Goal: Task Accomplishment & Management: Use online tool/utility

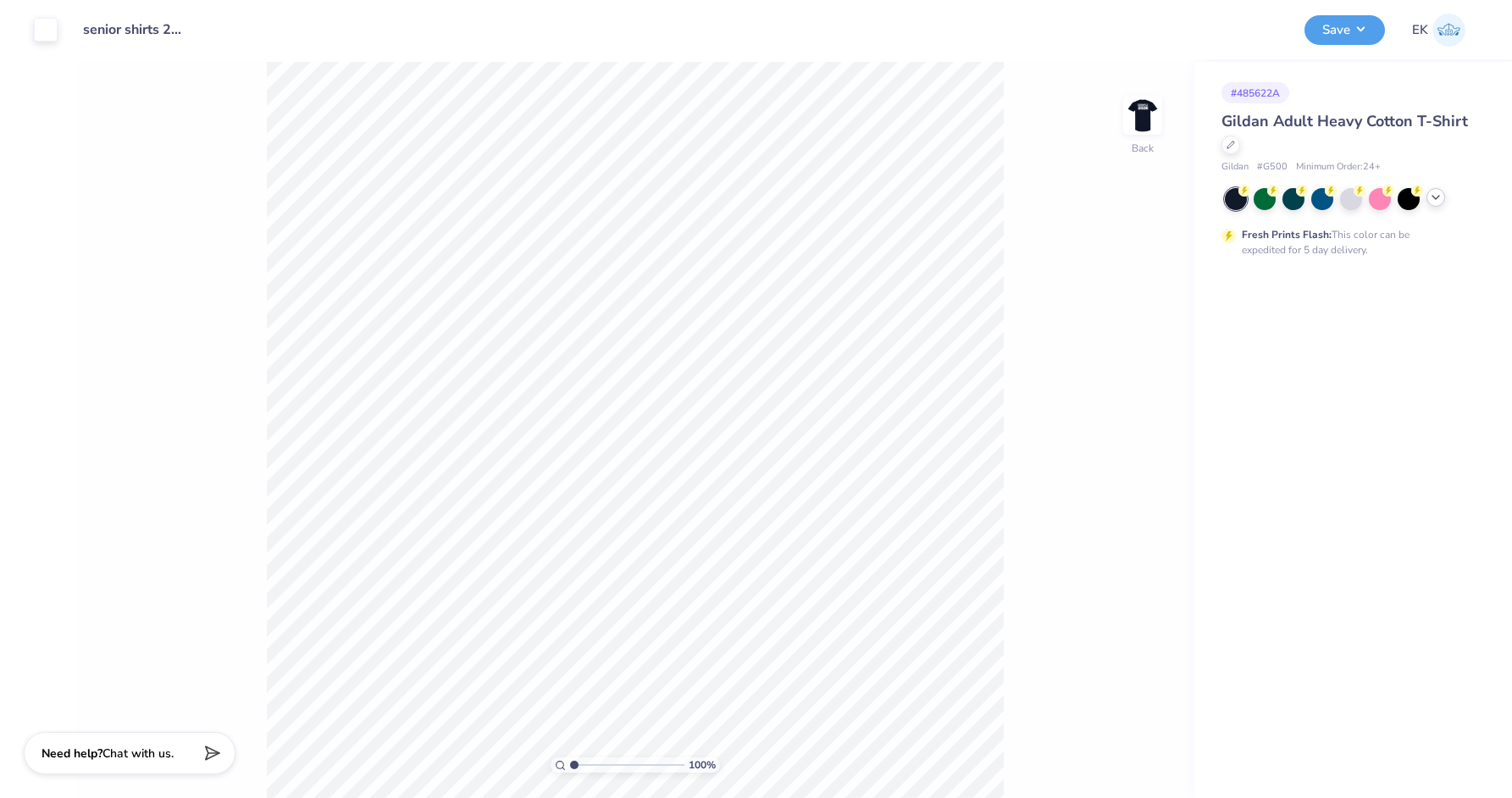
click at [1435, 195] on icon at bounding box center [1436, 197] width 13 height 13
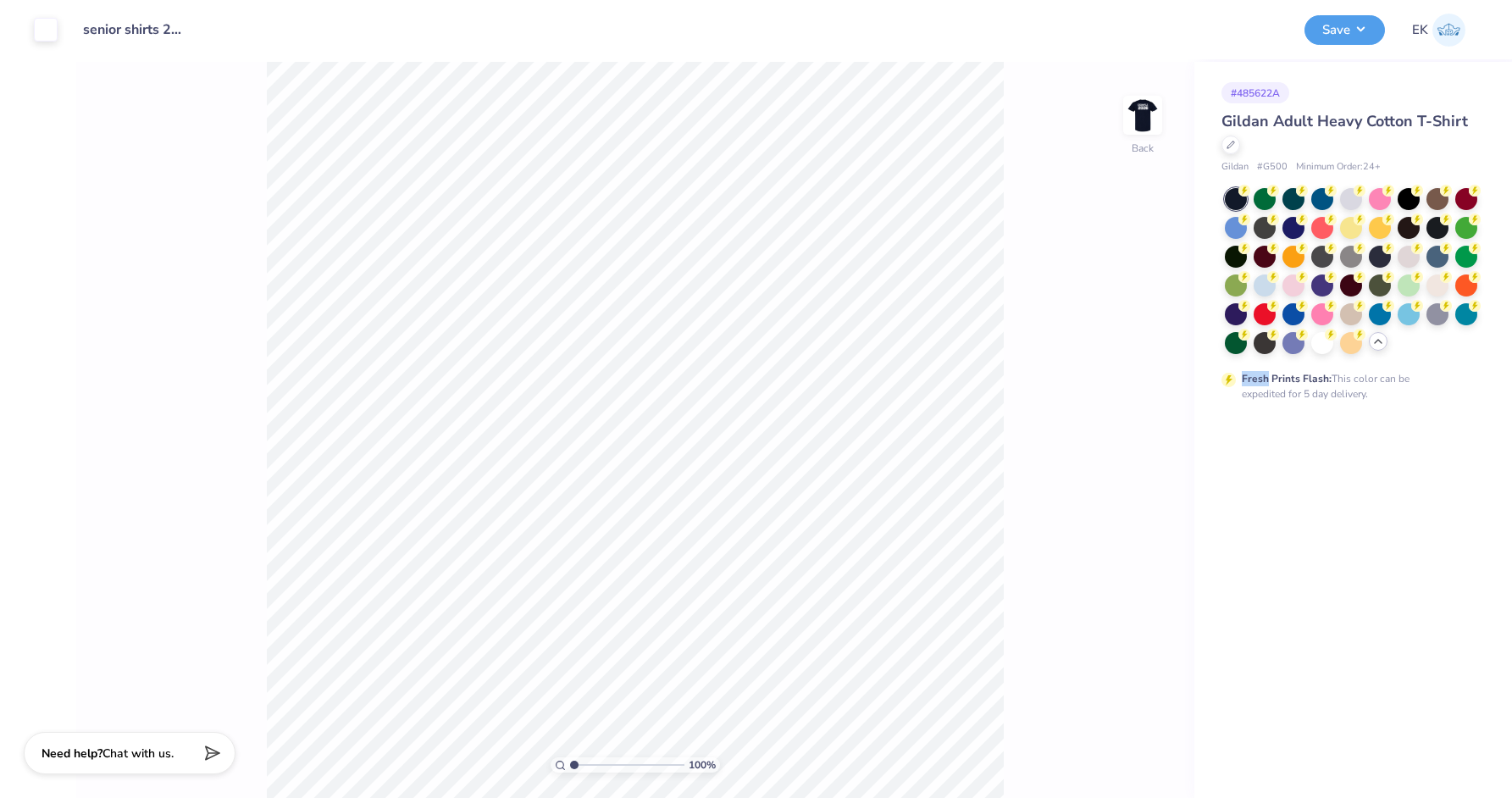
click at [1435, 196] on div at bounding box center [1438, 199] width 22 height 22
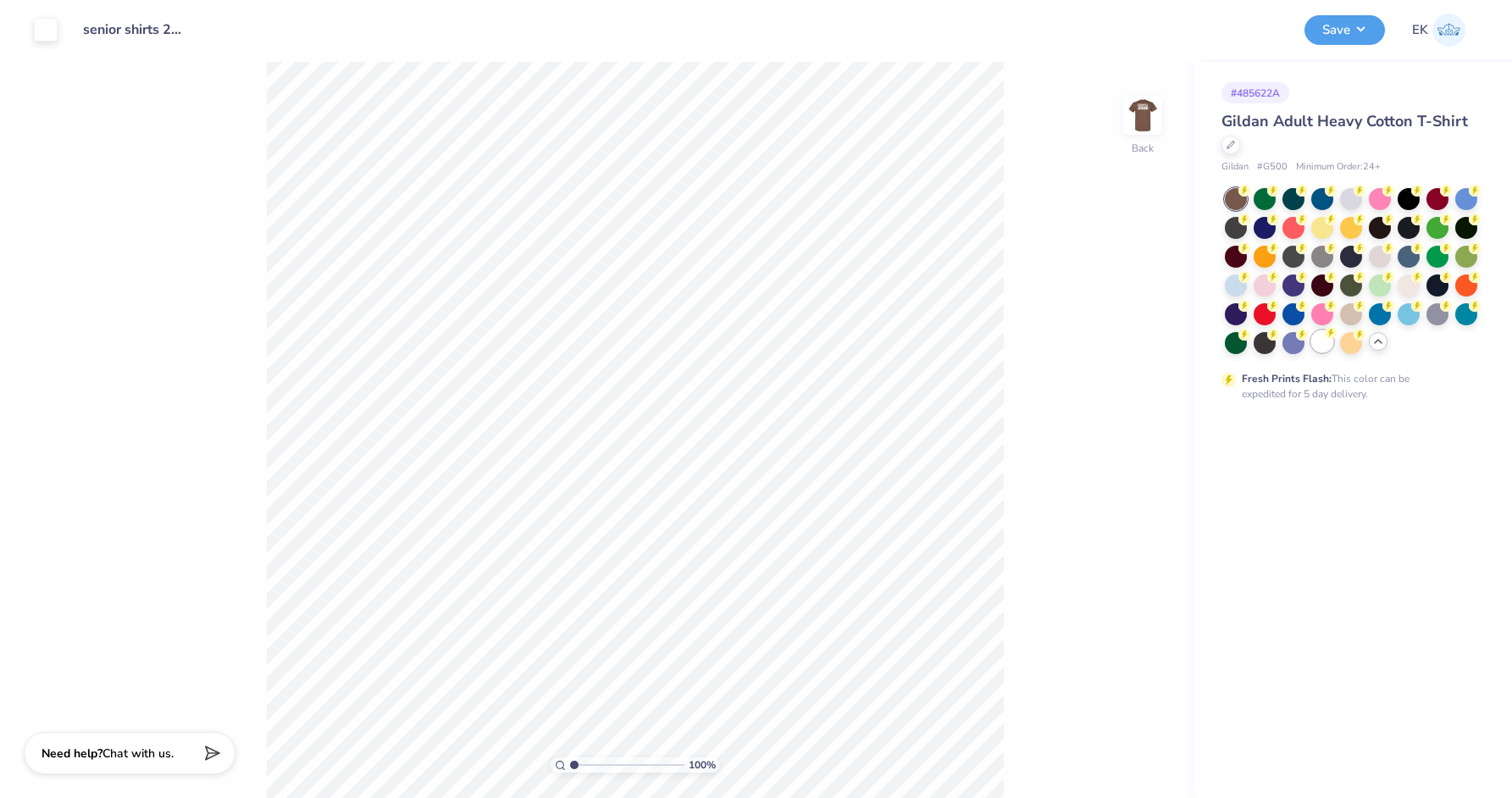
click at [1325, 346] on div at bounding box center [1322, 341] width 22 height 22
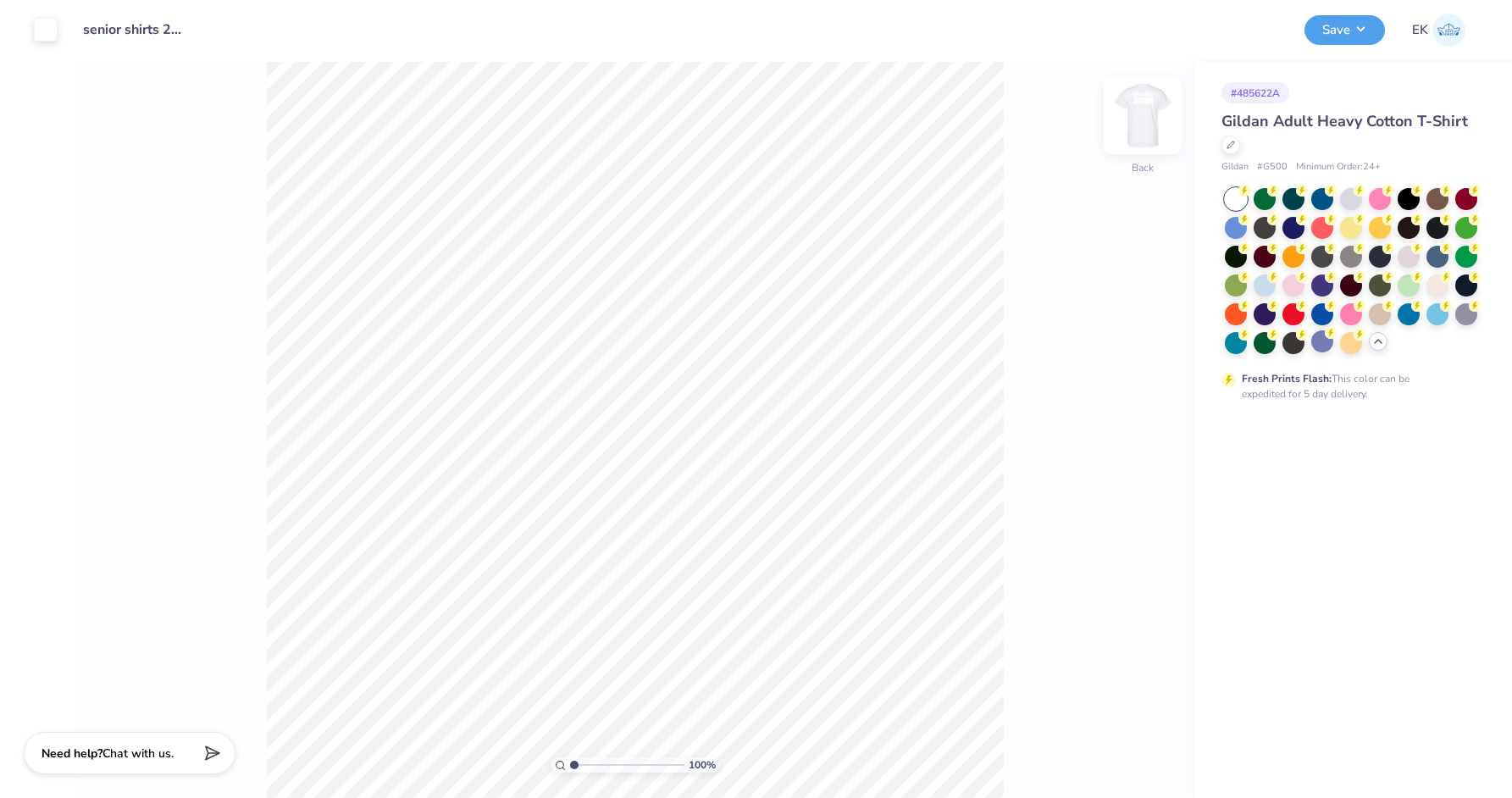
click at [1153, 105] on img at bounding box center [1142, 115] width 67 height 67
click at [82, 35] on div at bounding box center [76, 27] width 24 height 24
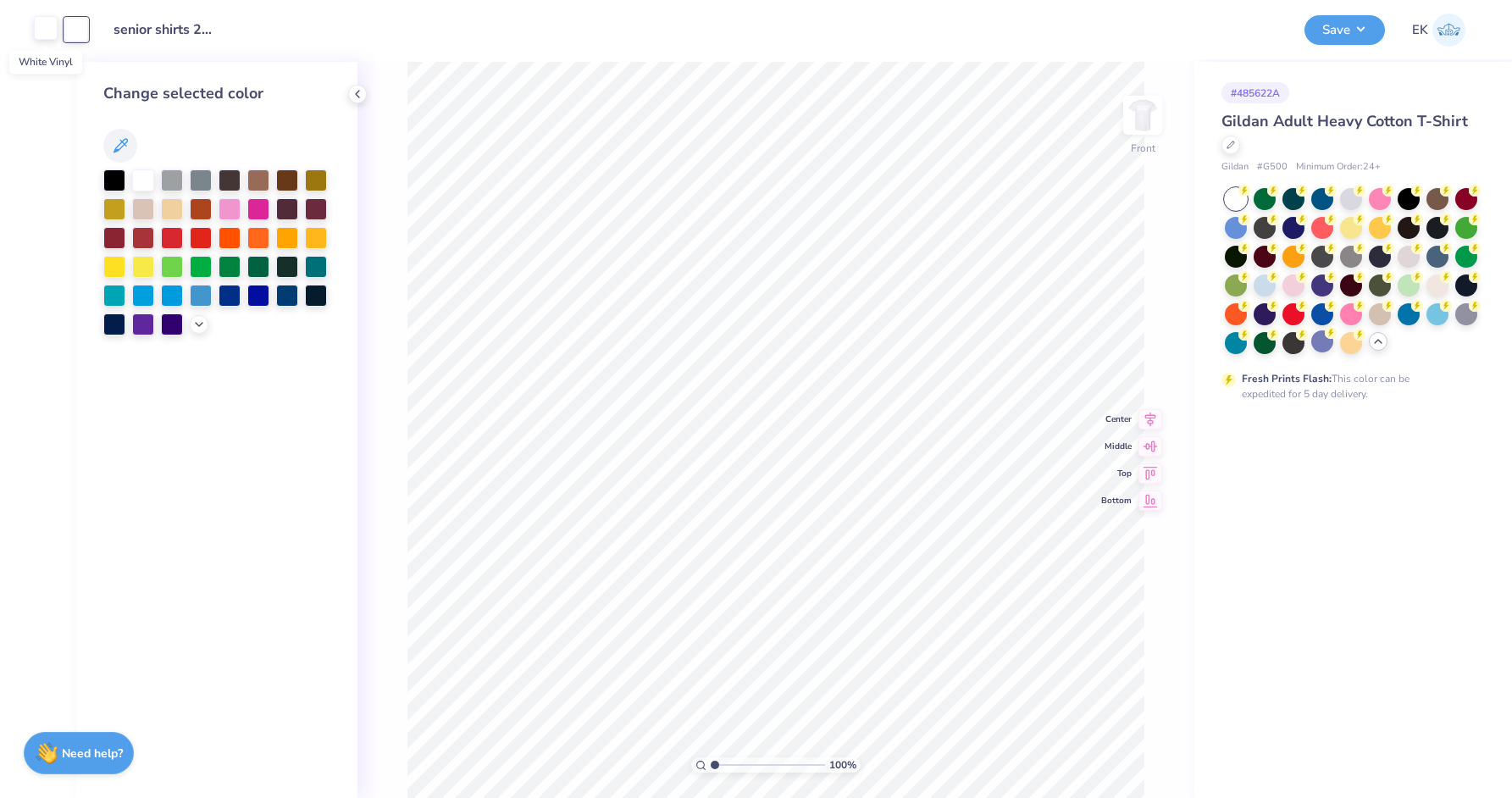
click at [46, 27] on div at bounding box center [45, 27] width 24 height 24
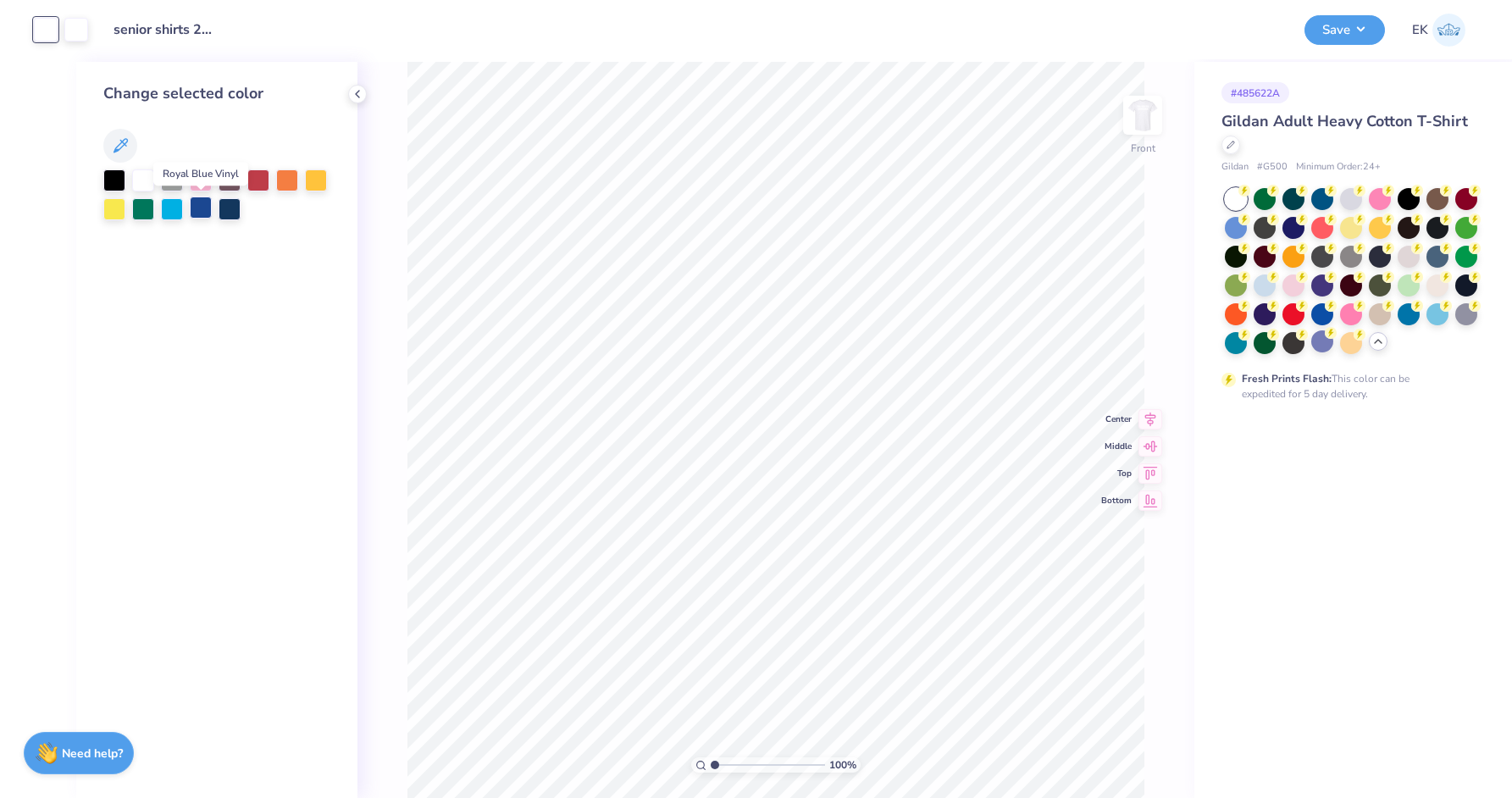
click at [201, 215] on div at bounding box center [200, 207] width 22 height 22
click at [222, 211] on div at bounding box center [230, 207] width 22 height 22
click at [68, 24] on div at bounding box center [76, 27] width 24 height 24
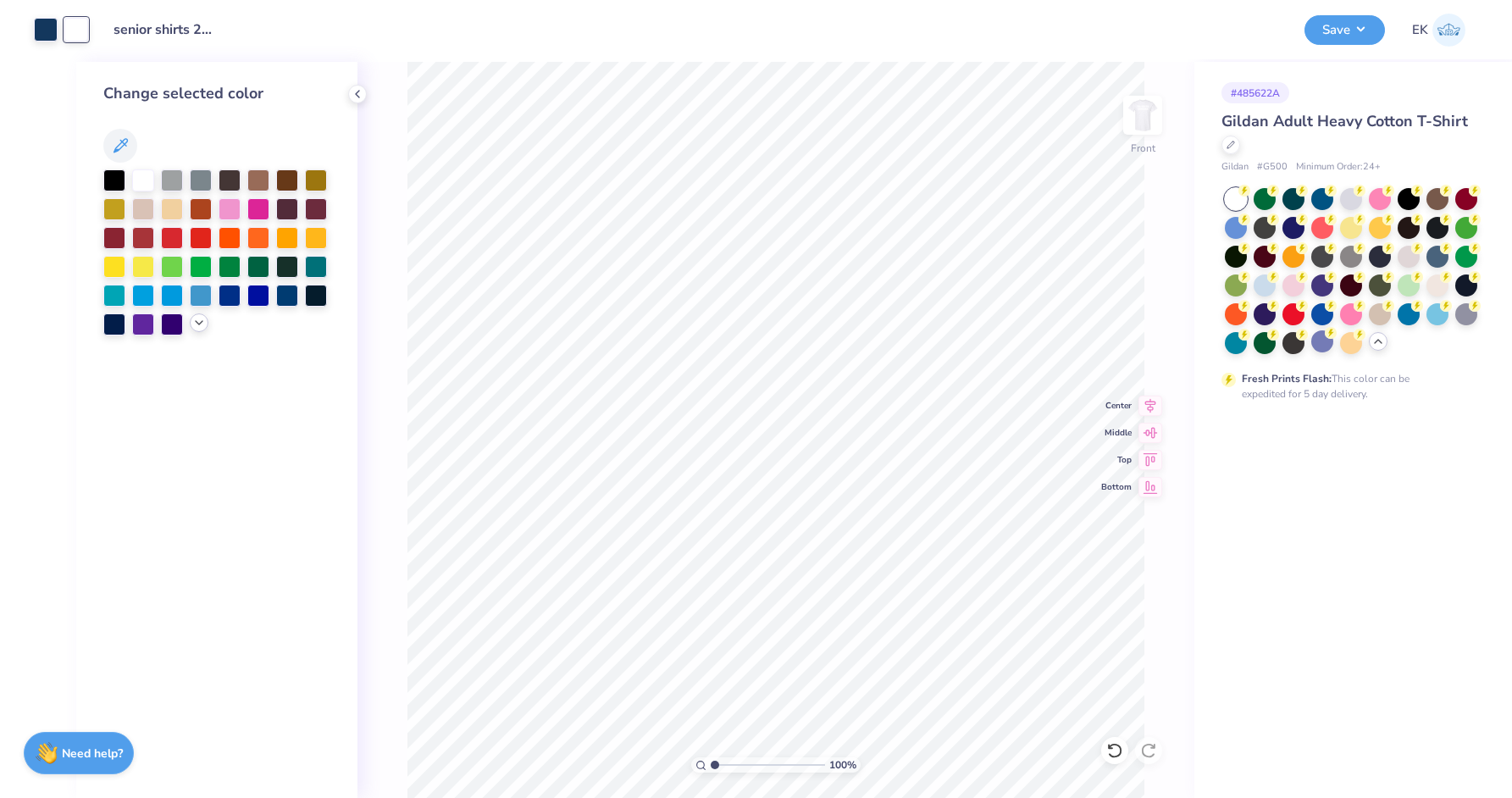
click at [199, 325] on polyline at bounding box center [199, 323] width 7 height 4
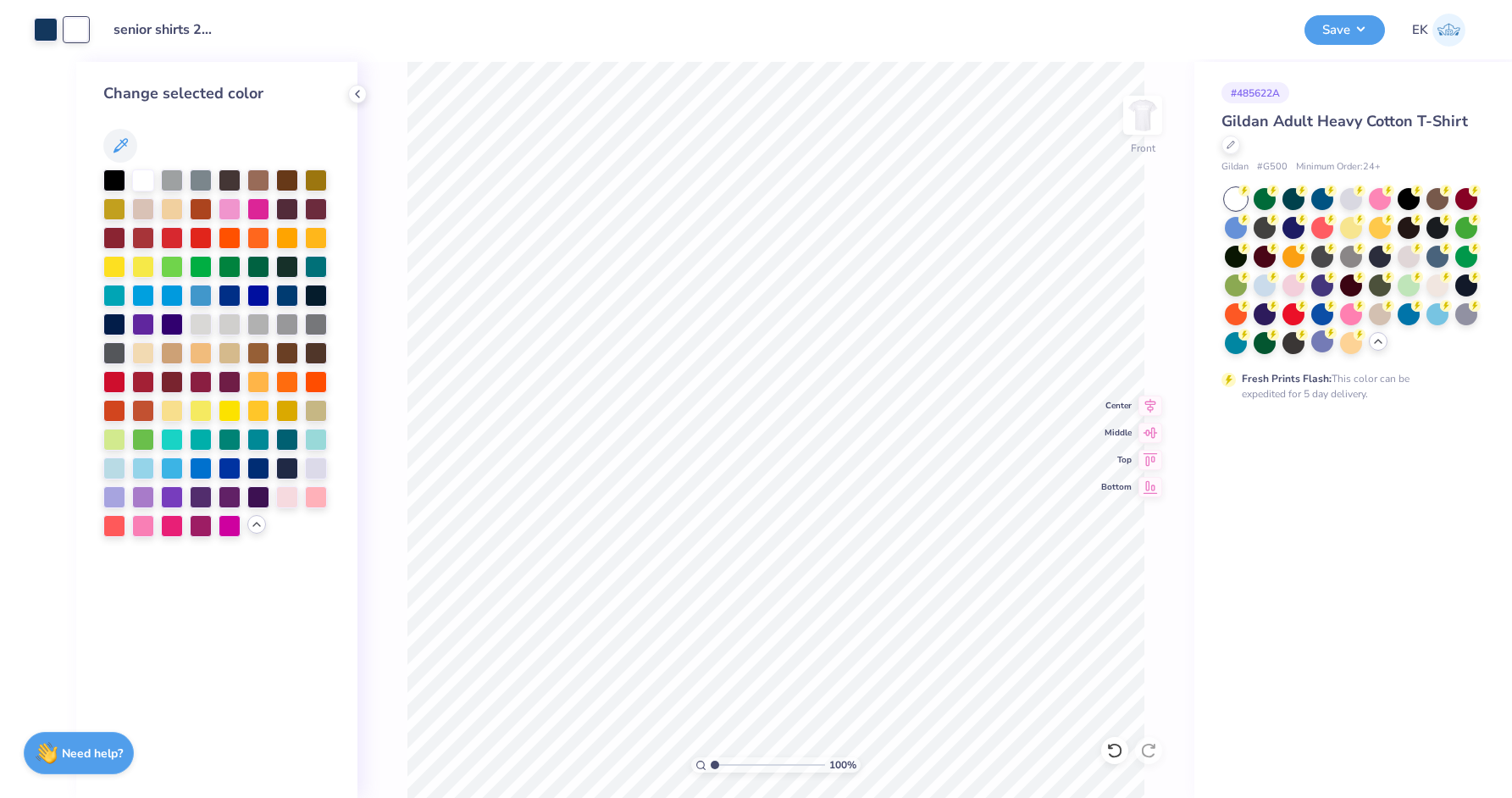
click at [256, 524] on icon at bounding box center [256, 524] width 13 height 13
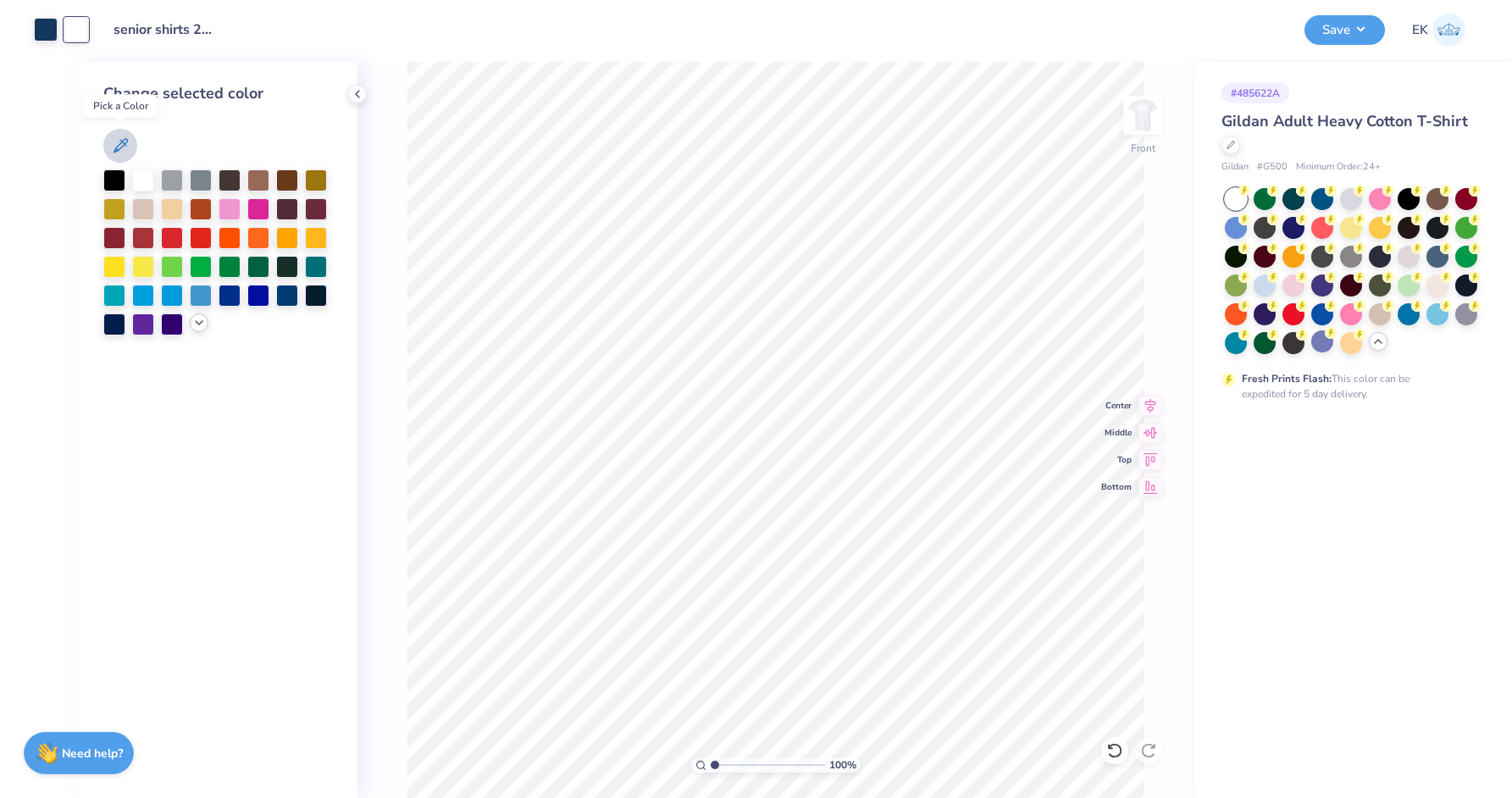
click at [111, 139] on icon at bounding box center [120, 145] width 20 height 20
click at [118, 150] on icon at bounding box center [121, 145] width 14 height 14
click at [122, 147] on icon at bounding box center [120, 145] width 20 height 20
click at [116, 144] on icon at bounding box center [120, 145] width 20 height 20
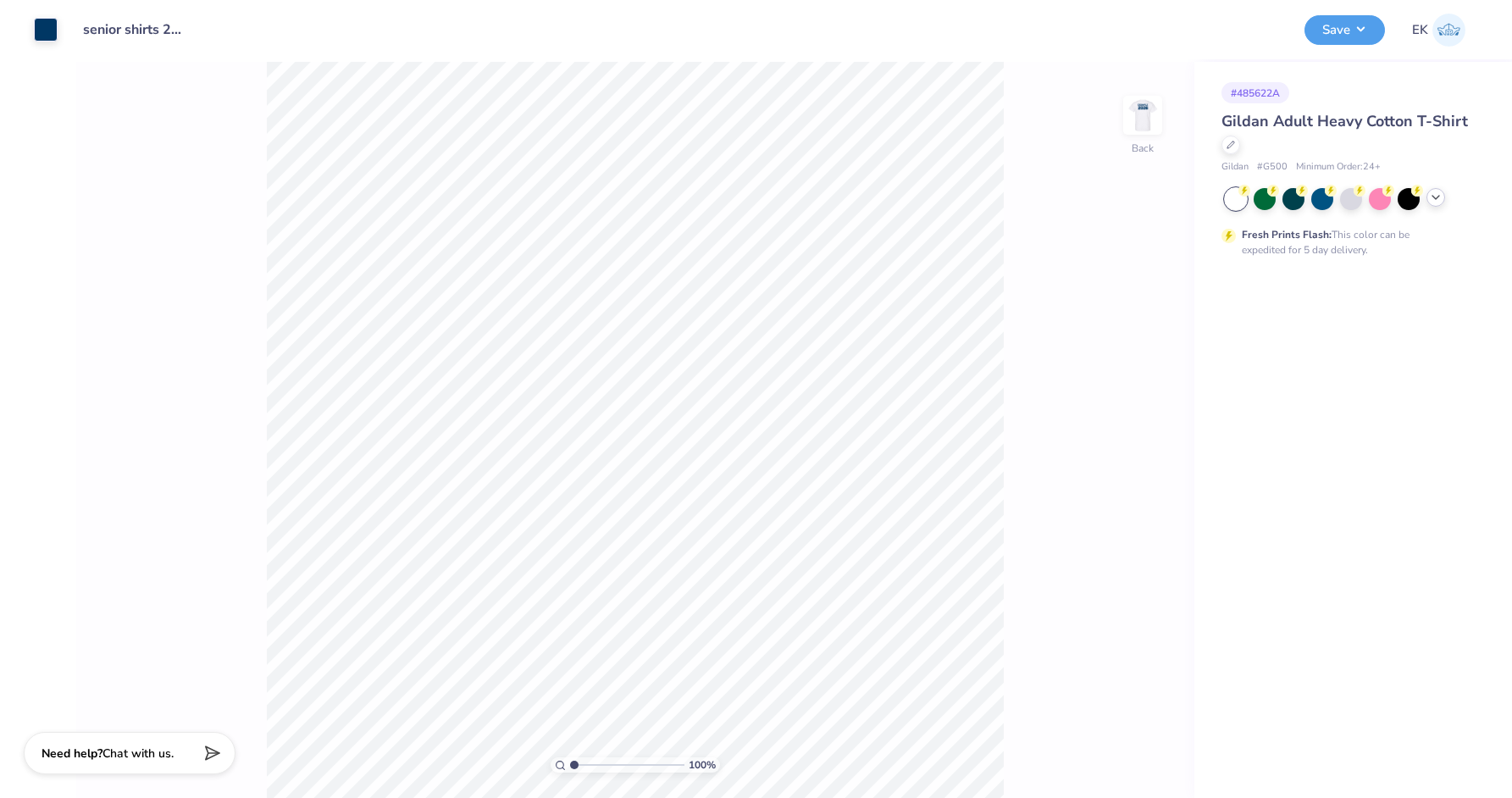
click at [1432, 194] on icon at bounding box center [1436, 197] width 13 height 13
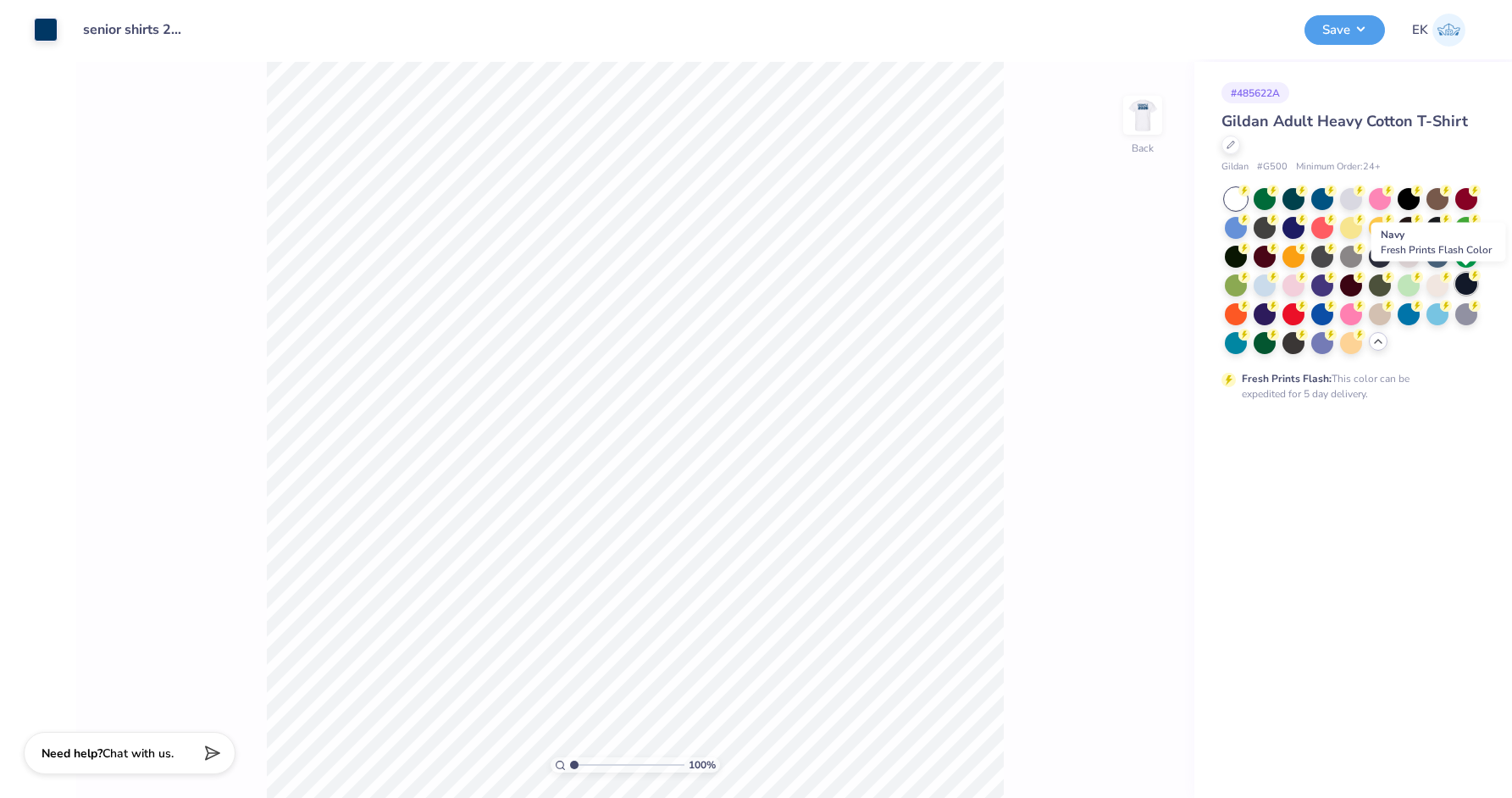
click at [1469, 283] on div at bounding box center [1466, 284] width 22 height 22
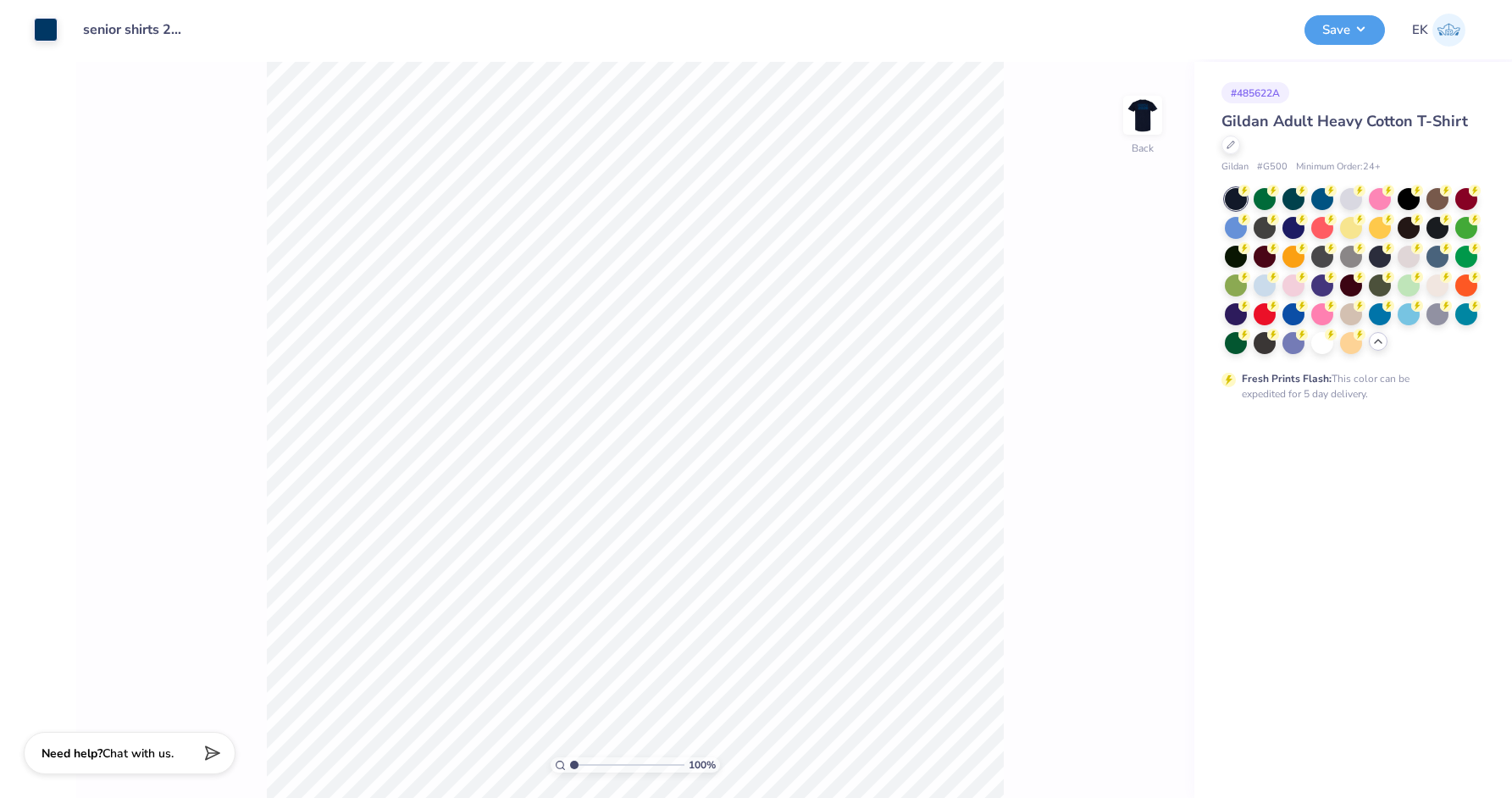
drag, startPoint x: 1471, startPoint y: 280, endPoint x: 1050, endPoint y: -152, distance: 603.2
click at [1050, 0] on html "Art colors Design Title senior shirts 2026 Save EK Image AI Designs Add Text Up…" at bounding box center [756, 399] width 1512 height 798
click at [35, 34] on div "Design Title senior shirts 2026 Save EK" at bounding box center [756, 29] width 1512 height 59
click at [47, 32] on div at bounding box center [45, 27] width 24 height 24
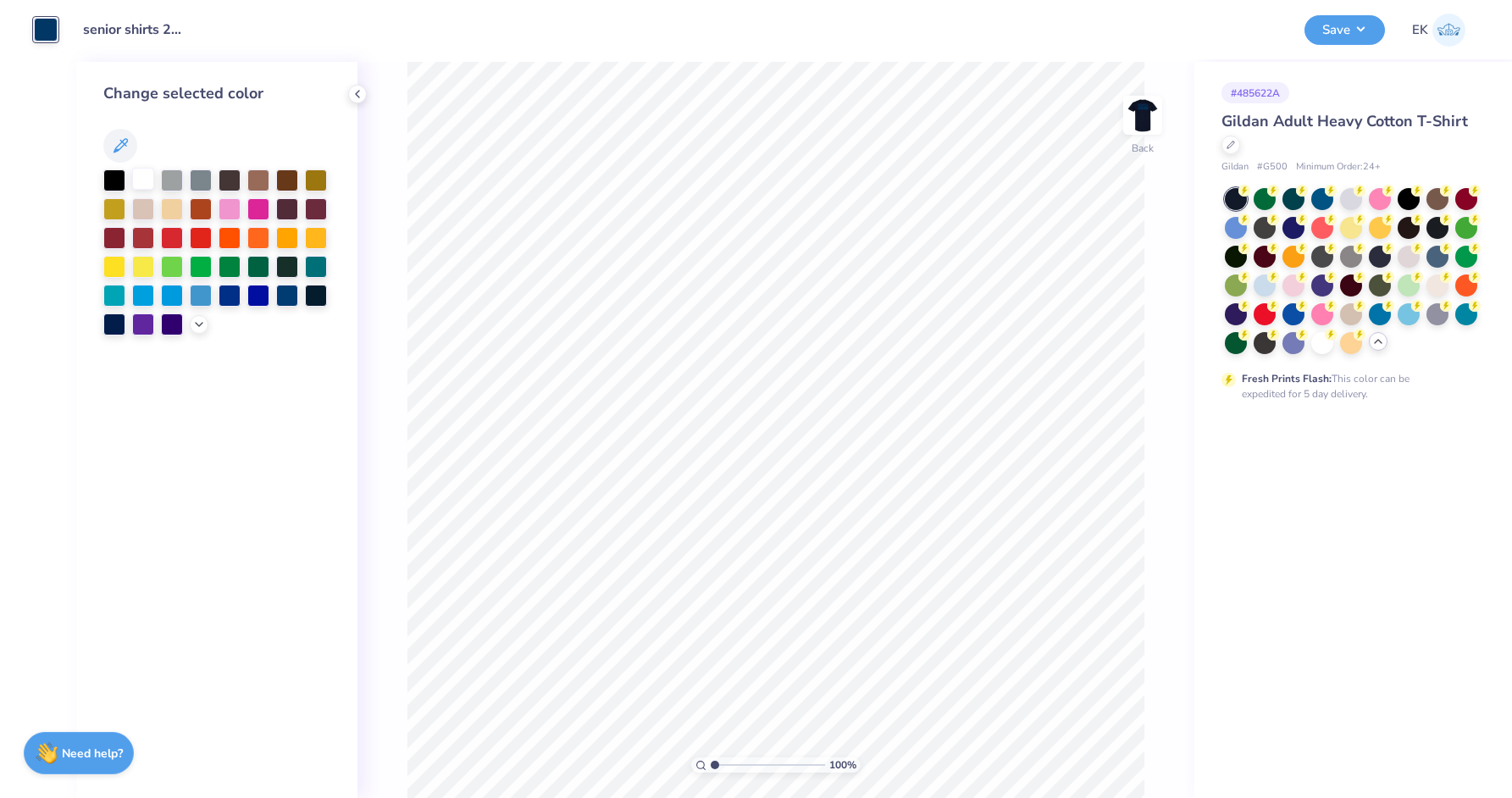
click at [143, 175] on div at bounding box center [143, 178] width 22 height 22
click at [1156, 119] on img at bounding box center [1142, 115] width 67 height 67
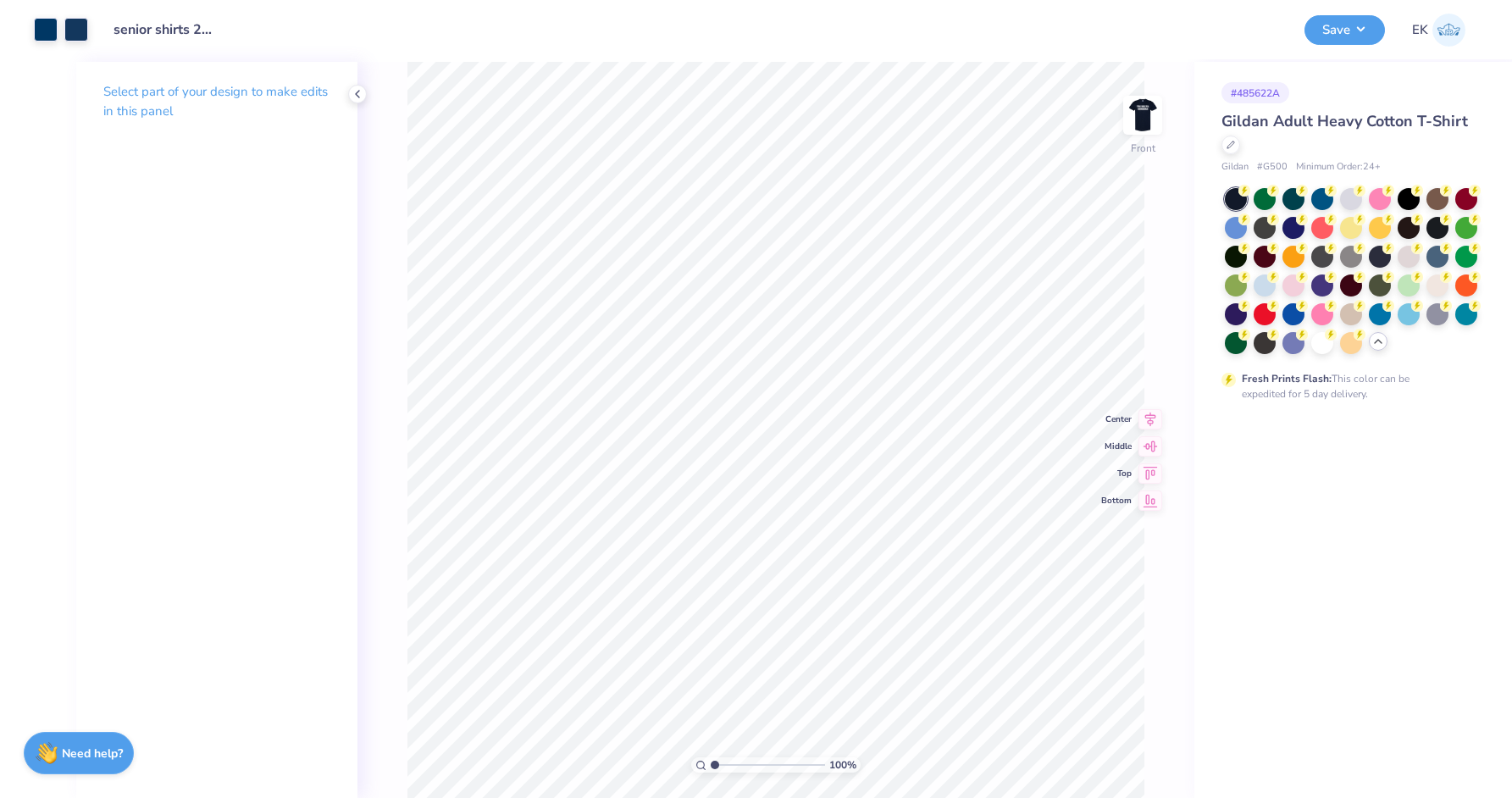
click at [41, 12] on div "Art colors" at bounding box center [43, 29] width 88 height 59
click at [42, 27] on div at bounding box center [45, 27] width 24 height 24
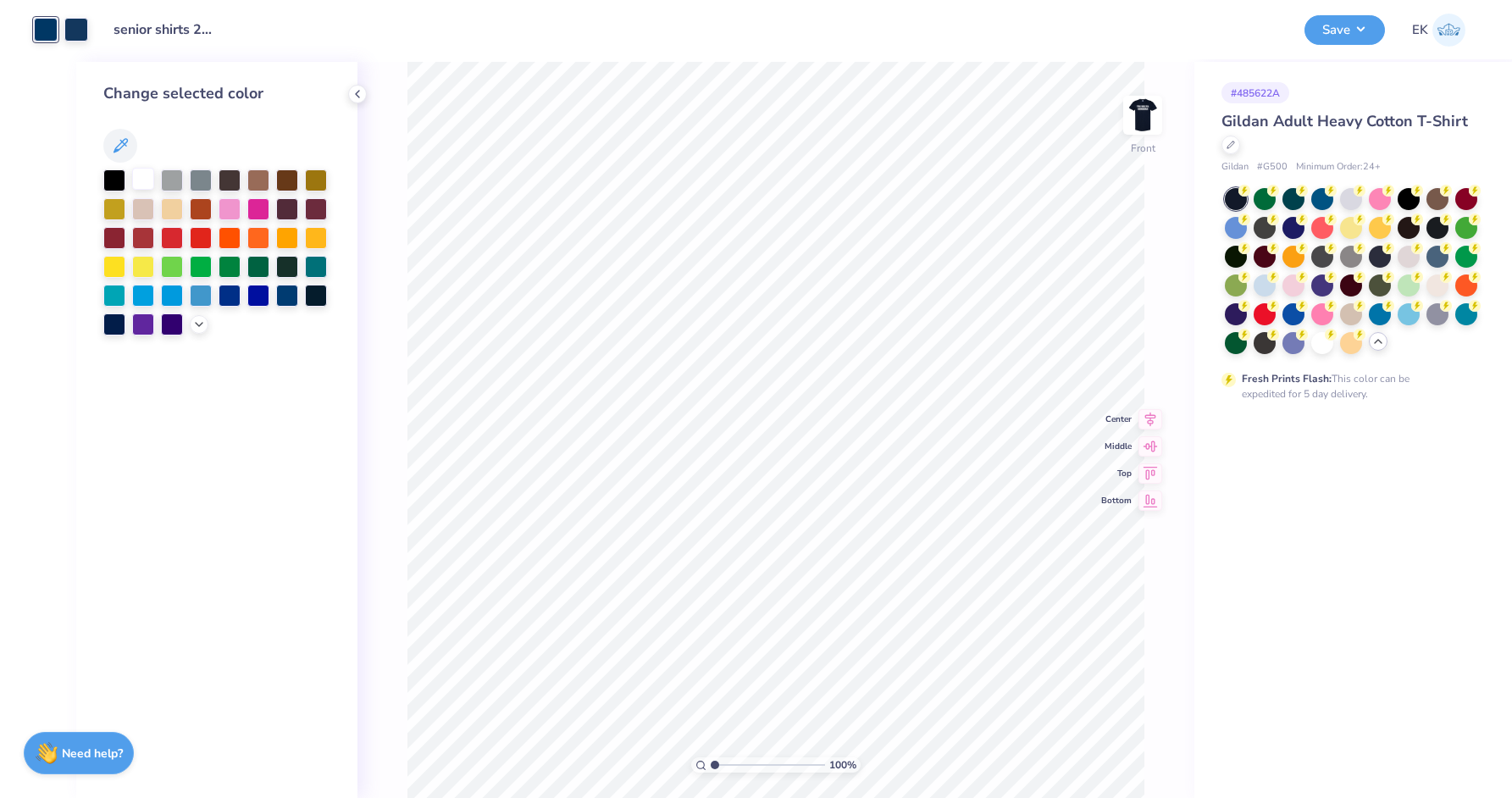
click at [144, 179] on div at bounding box center [143, 178] width 22 height 22
click at [74, 19] on div at bounding box center [76, 27] width 24 height 24
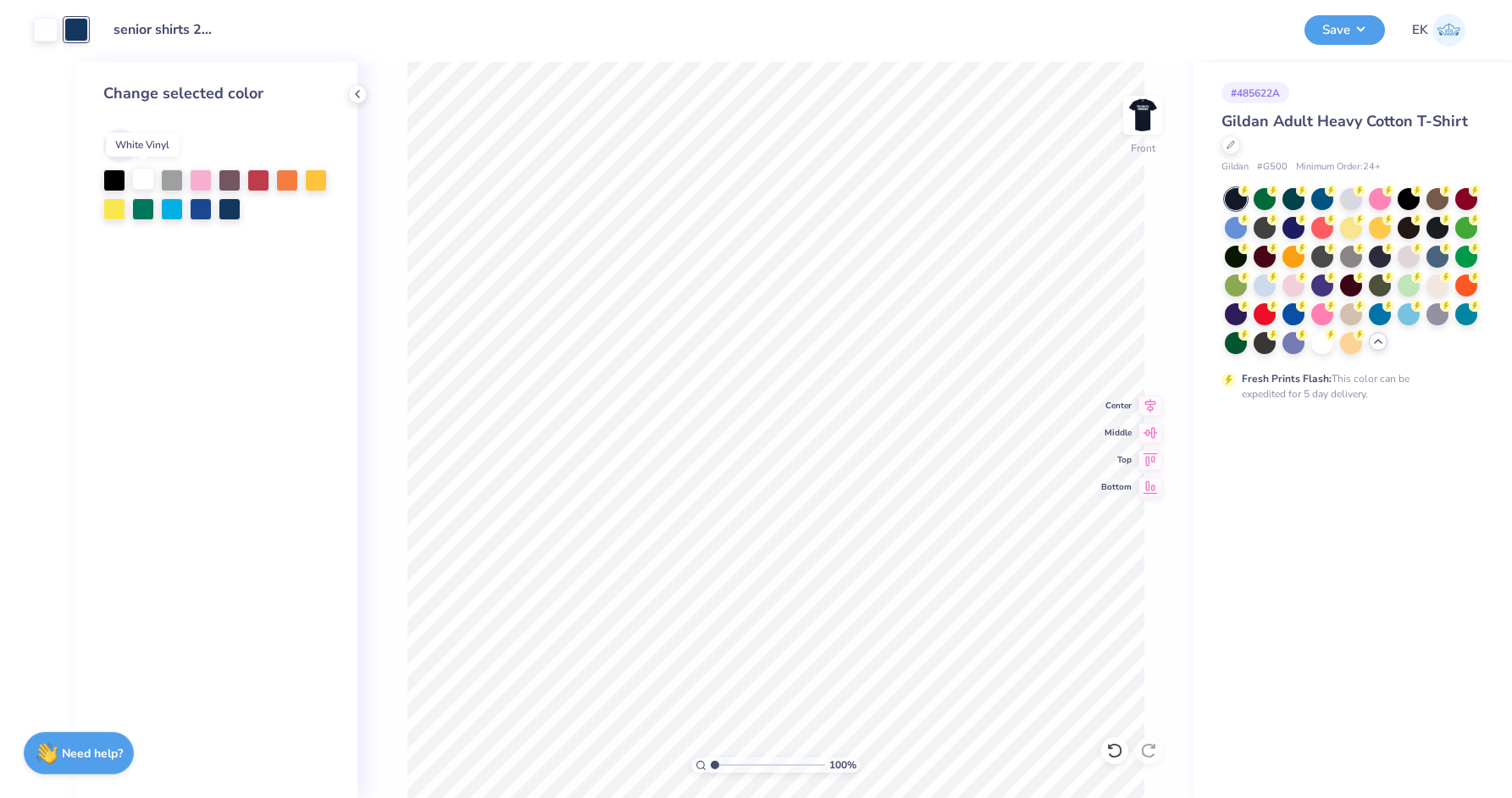
click at [144, 176] on div at bounding box center [143, 178] width 22 height 22
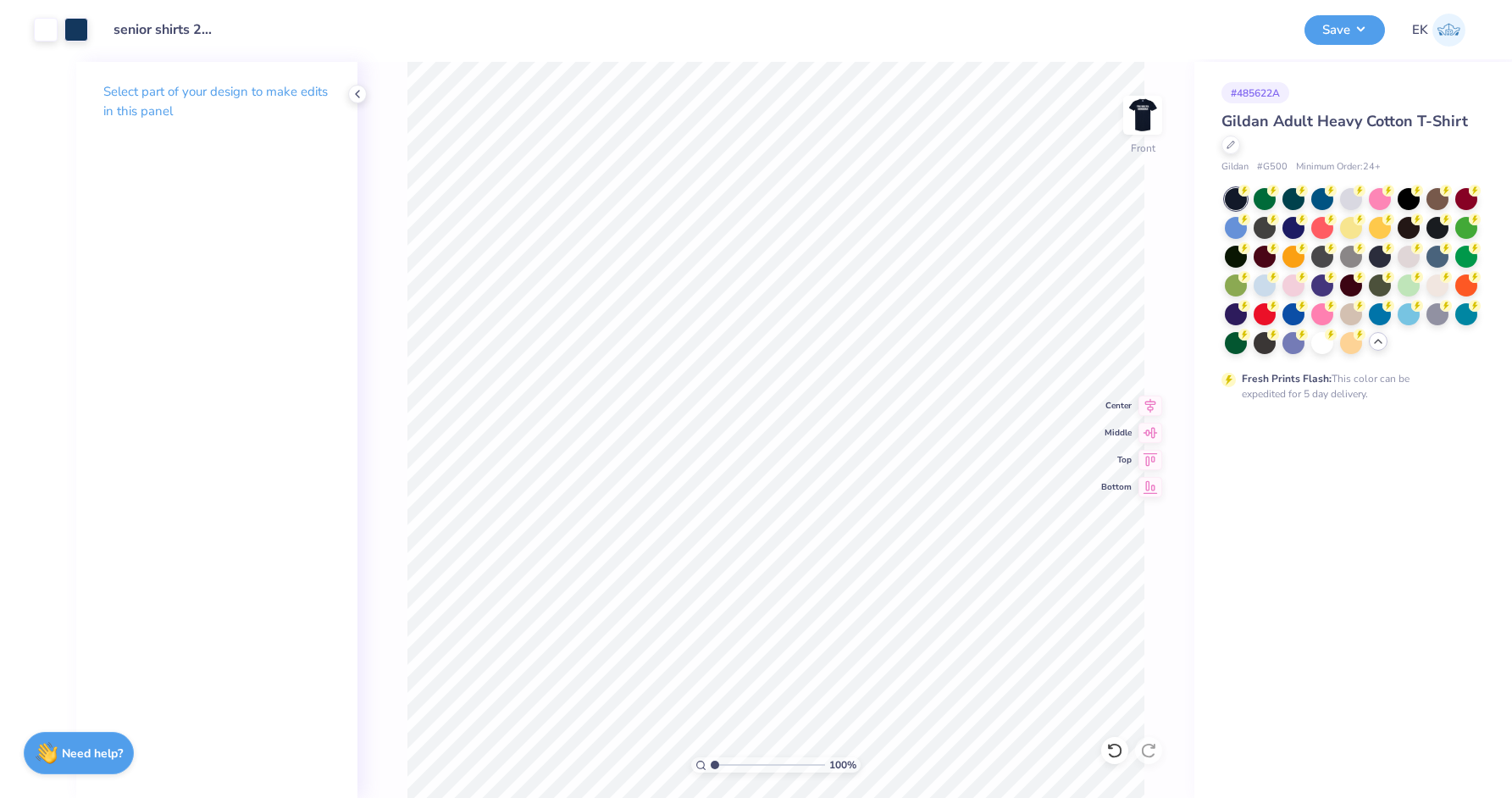
click at [144, 176] on div "Select part of your design to make edits in this panel" at bounding box center [216, 430] width 281 height 737
click at [122, 144] on div "Select part of your design to make edits in this panel" at bounding box center [216, 108] width 281 height 92
click at [1372, 27] on button "Save" at bounding box center [1344, 27] width 81 height 29
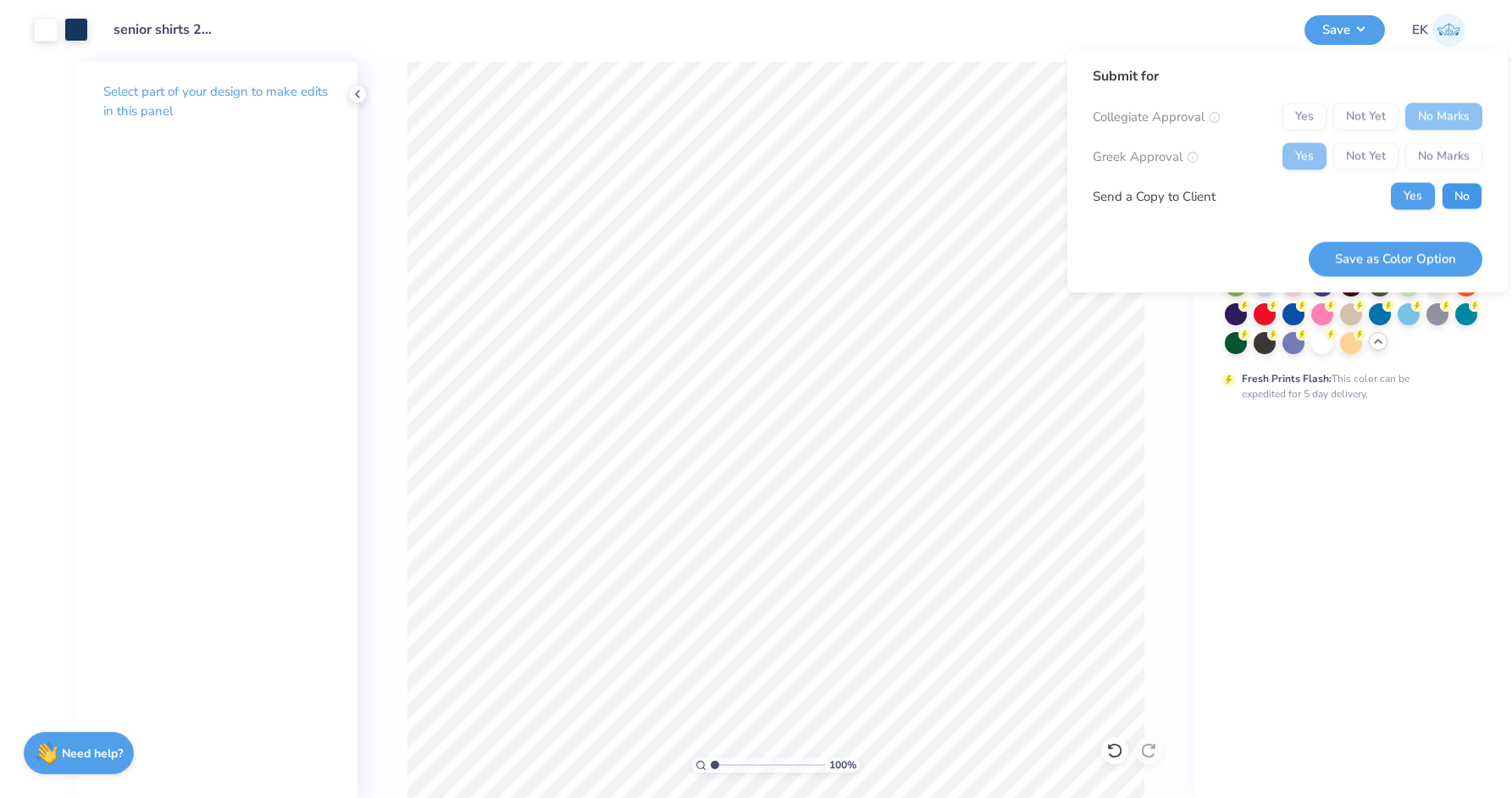
click at [1461, 196] on button "No" at bounding box center [1462, 196] width 41 height 27
click at [1367, 260] on button "Save as Color Option" at bounding box center [1396, 258] width 174 height 35
click at [1414, 262] on div "Saving..." at bounding box center [1417, 258] width 131 height 35
